Goal: Find specific page/section: Find specific page/section

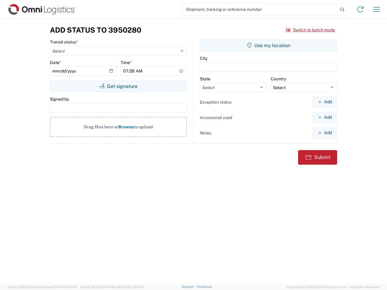
click at [260, 9] on input "search" at bounding box center [259, 9] width 157 height 11
click at [342, 10] on icon at bounding box center [342, 9] width 8 height 8
click at [361, 9] on icon at bounding box center [361, 10] width 10 height 10
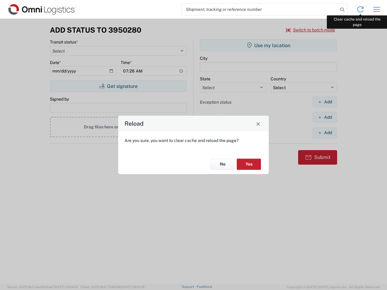
click at [377, 9] on div "Reload Are you sure, you want to clear cache and reload the page? No Yes" at bounding box center [193, 145] width 387 height 290
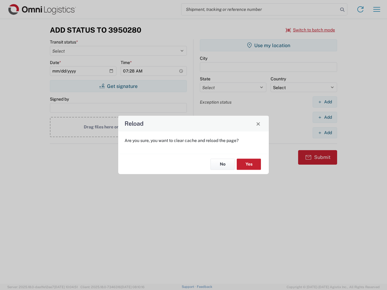
click at [311, 30] on div "Reload Are you sure, you want to clear cache and reload the page? No Yes" at bounding box center [193, 145] width 387 height 290
click at [118, 86] on div "Reload Are you sure, you want to clear cache and reload the page? No Yes" at bounding box center [193, 145] width 387 height 290
click at [269, 45] on div "Reload Are you sure, you want to clear cache and reload the page? No Yes" at bounding box center [193, 145] width 387 height 290
click at [325, 102] on div "Reload Are you sure, you want to clear cache and reload the page? No Yes" at bounding box center [193, 145] width 387 height 290
click at [325, 117] on div "Reload Are you sure, you want to clear cache and reload the page? No Yes" at bounding box center [193, 145] width 387 height 290
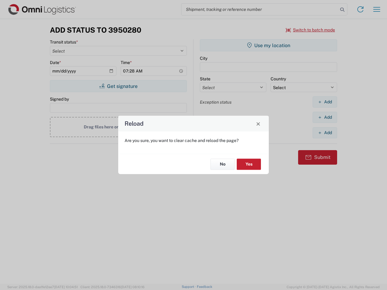
click at [325, 133] on div "Reload Are you sure, you want to clear cache and reload the page? No Yes" at bounding box center [193, 145] width 387 height 290
